Goal: Task Accomplishment & Management: Manage account settings

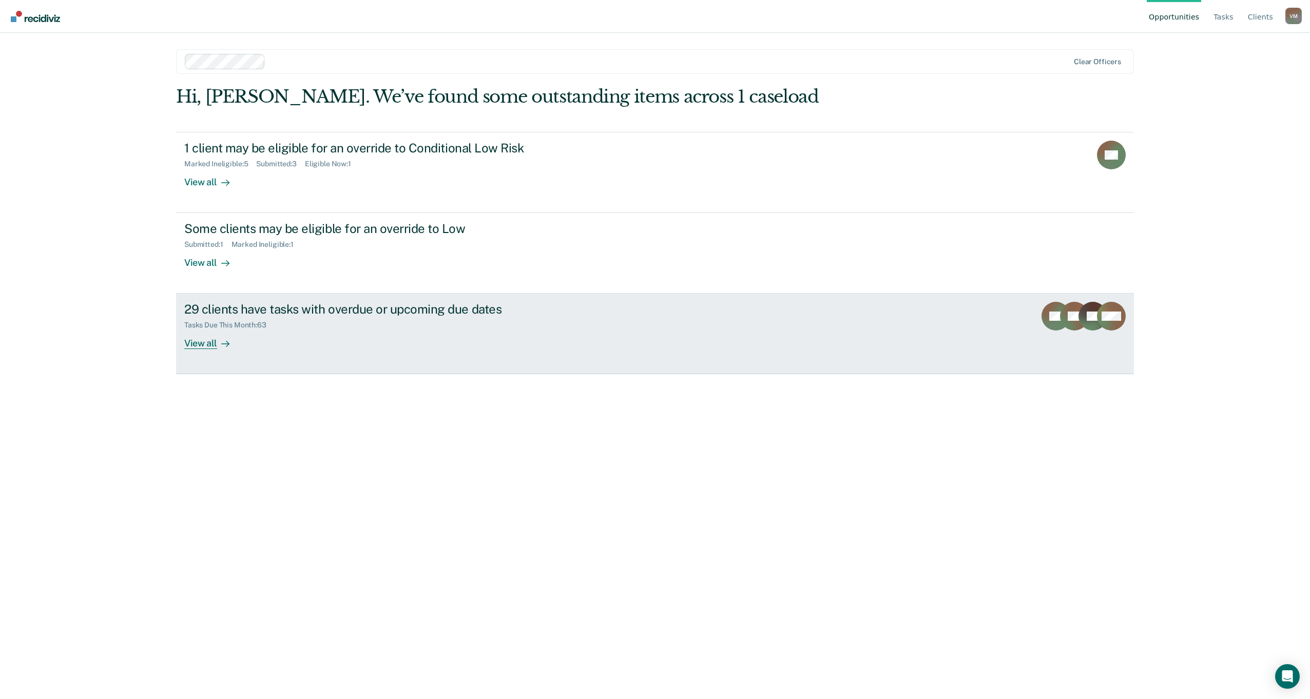
click at [201, 344] on div "View all" at bounding box center [212, 339] width 57 height 20
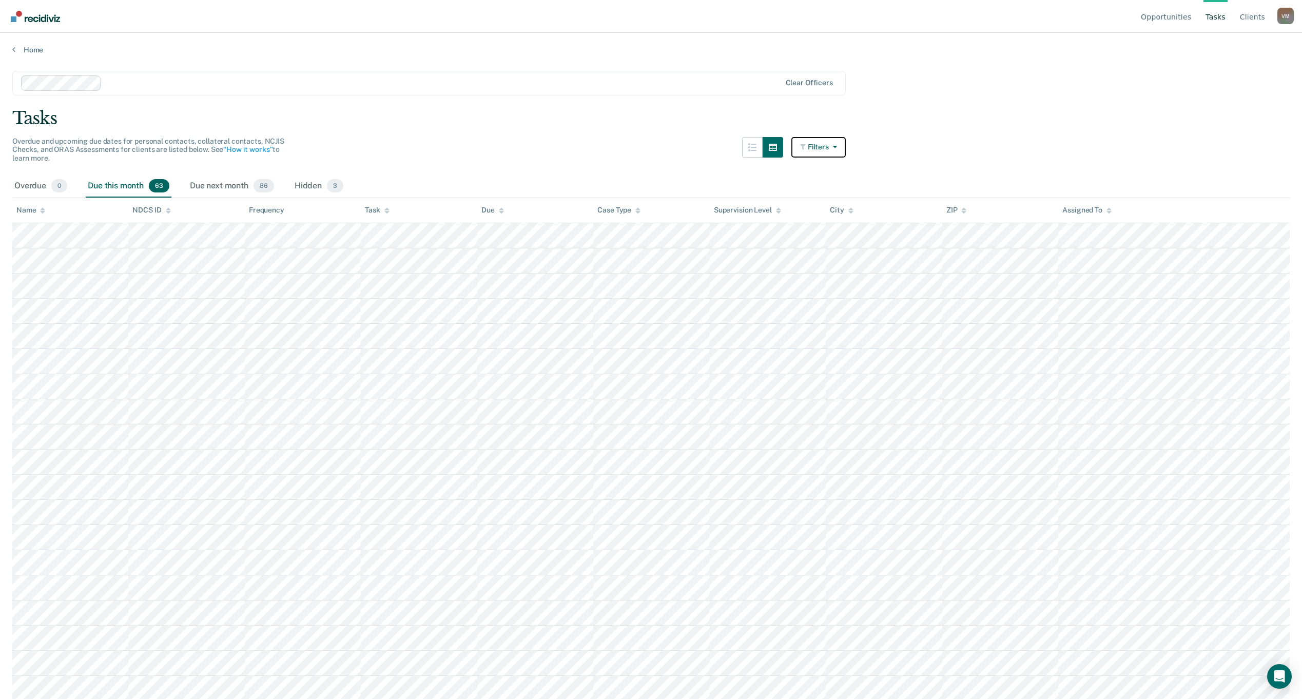
click at [834, 146] on icon "button" at bounding box center [833, 146] width 8 height 7
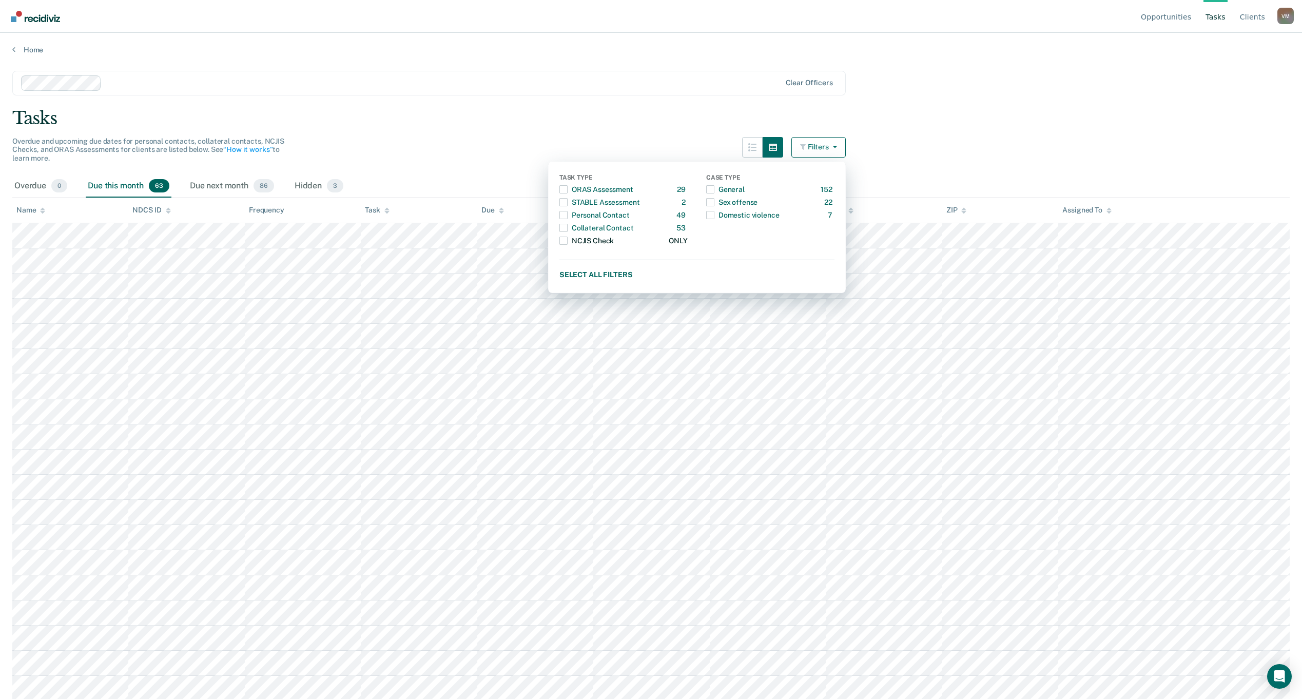
click at [568, 241] on span "Dropdown Menu" at bounding box center [563, 241] width 8 height 8
click at [605, 276] on button "Select all filters" at bounding box center [696, 274] width 275 height 13
click at [604, 274] on button "Clear all filters" at bounding box center [696, 274] width 275 height 13
click at [567, 240] on span "Dropdown Menu" at bounding box center [563, 241] width 8 height 8
click at [965, 137] on main "Clear officers Tasks Overdue and upcoming due dates for personal contacts, coll…" at bounding box center [651, 375] width 1302 height 642
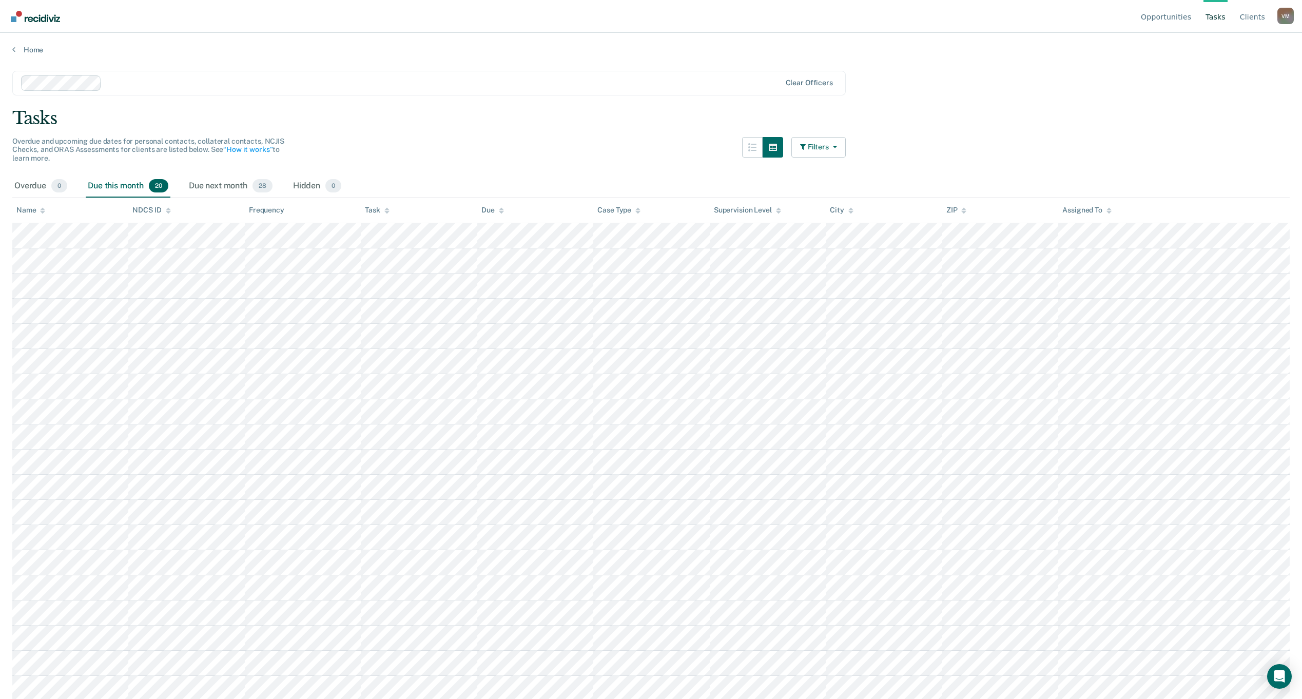
click at [43, 209] on icon at bounding box center [42, 209] width 5 height 3
click at [42, 209] on icon at bounding box center [42, 209] width 5 height 3
click at [42, 208] on icon at bounding box center [42, 209] width 5 height 3
click at [45, 208] on icon at bounding box center [42, 210] width 5 height 7
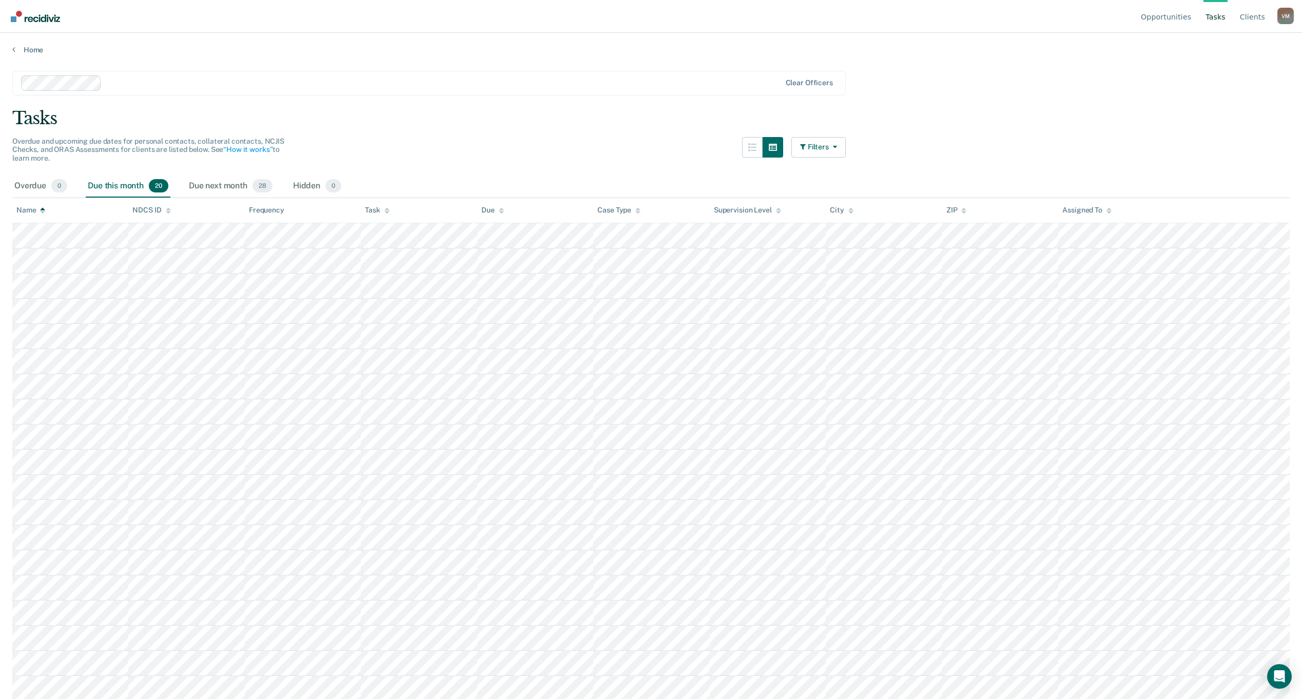
scroll to position [27, 0]
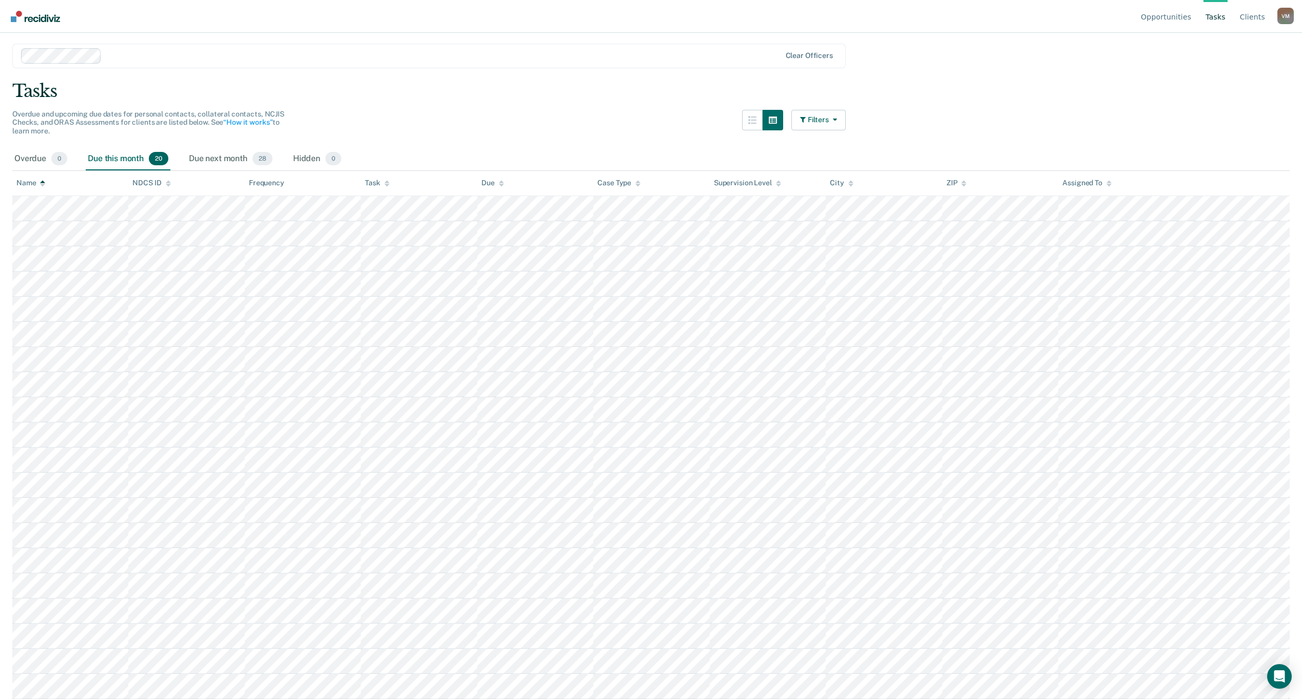
click at [43, 182] on icon at bounding box center [42, 182] width 5 height 3
click at [44, 183] on icon at bounding box center [42, 183] width 5 height 7
click at [779, 182] on icon at bounding box center [778, 182] width 5 height 3
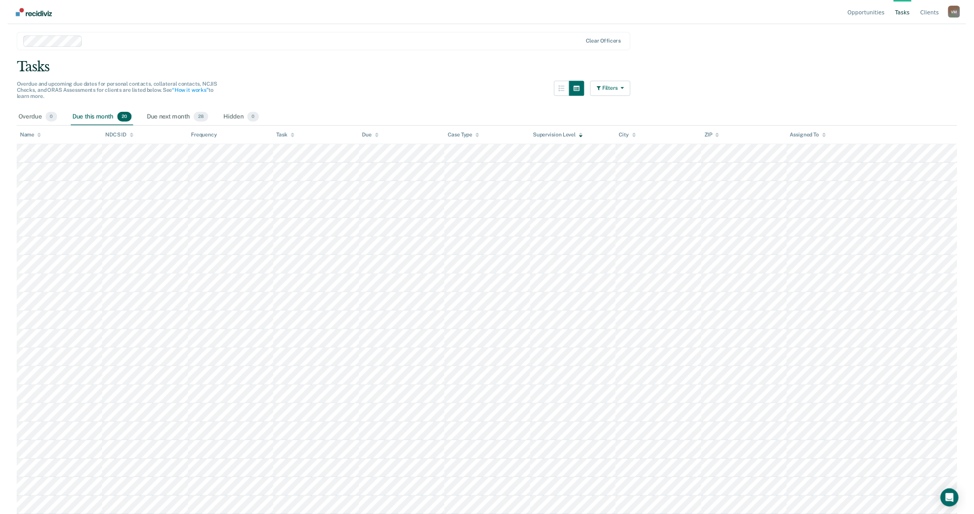
scroll to position [0, 0]
